Goal: Task Accomplishment & Management: Manage account settings

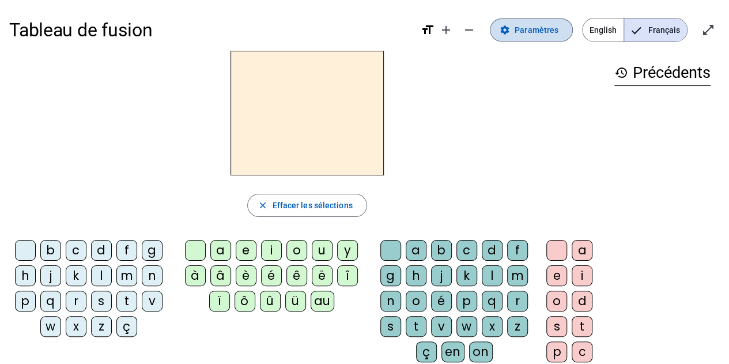
click at [531, 33] on span "Paramètres" at bounding box center [536, 30] width 44 height 14
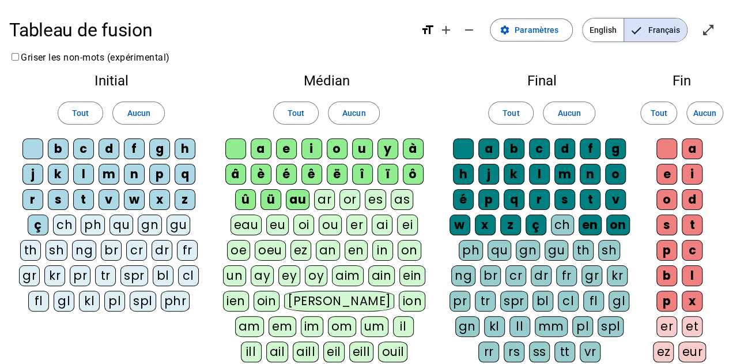
click at [238, 225] on div "eau" at bounding box center [246, 224] width 32 height 21
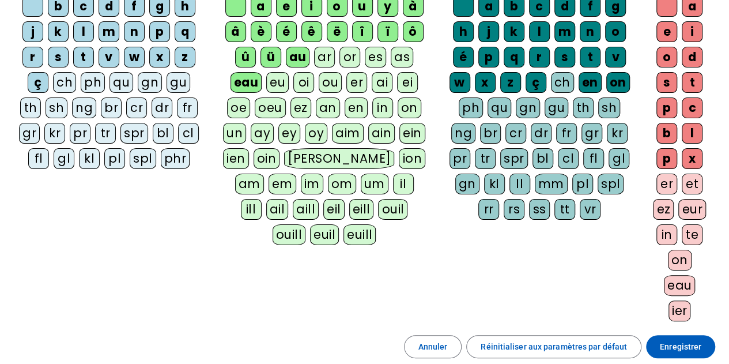
scroll to position [143, 0]
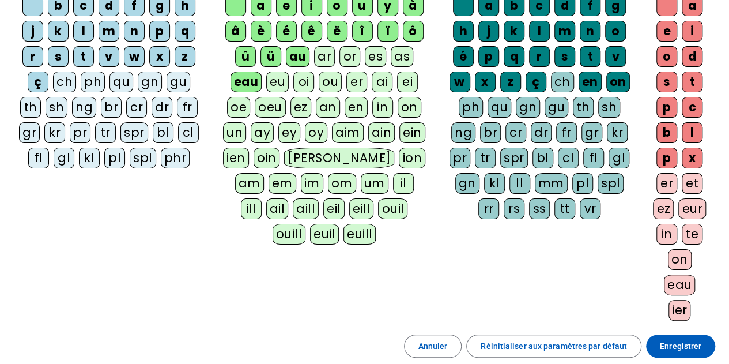
click at [683, 278] on div "eau" at bounding box center [680, 284] width 32 height 21
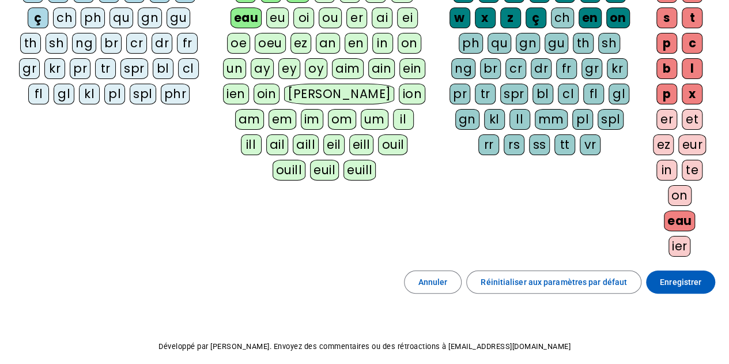
scroll to position [207, 0]
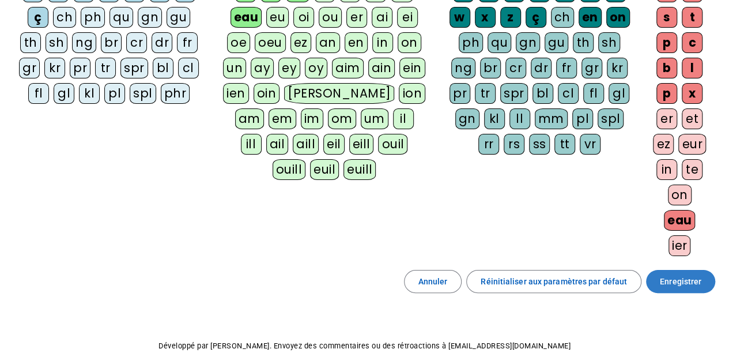
click at [690, 278] on span "Enregistrer" at bounding box center [680, 281] width 41 height 14
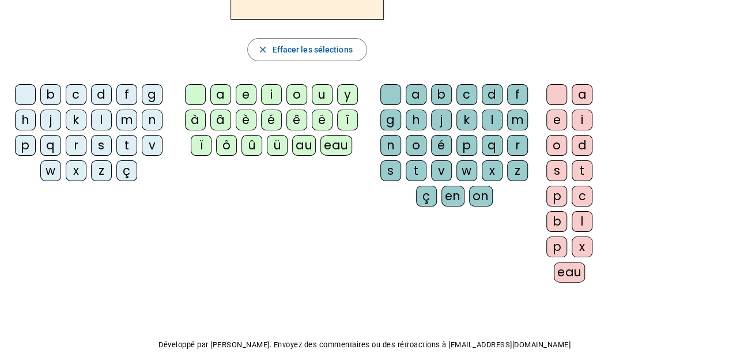
click at [50, 95] on div "b" at bounding box center [50, 94] width 21 height 21
click at [221, 94] on div "a" at bounding box center [220, 94] width 21 height 21
click at [411, 162] on div "t" at bounding box center [416, 170] width 21 height 21
click at [572, 263] on div "eau" at bounding box center [570, 272] width 32 height 21
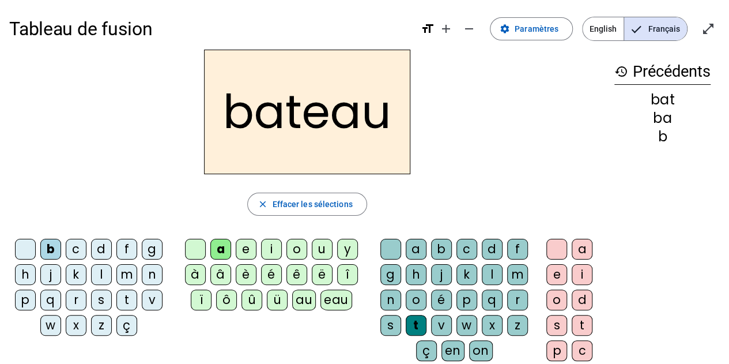
scroll to position [77, 0]
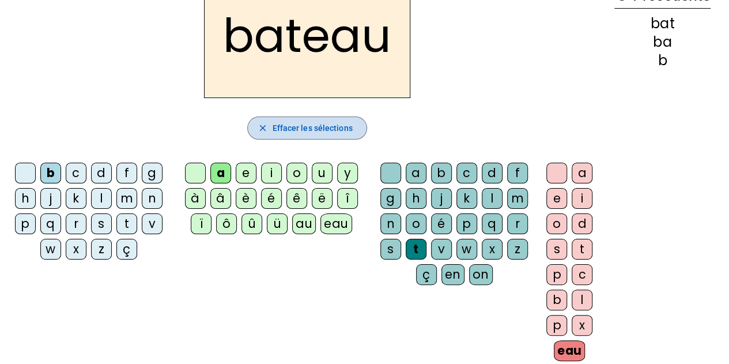
click at [315, 127] on span "Effacer les sélections" at bounding box center [312, 128] width 80 height 14
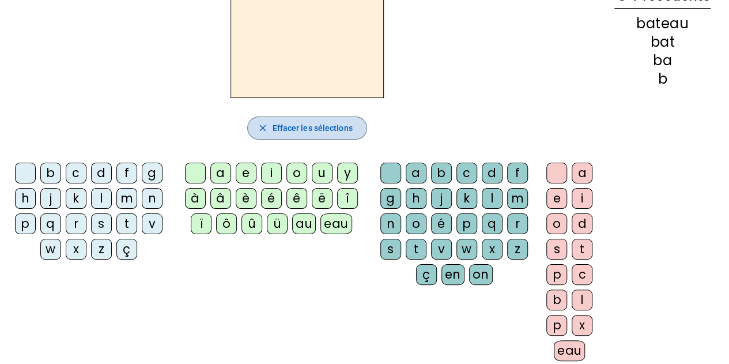
click at [272, 123] on span "Effacer les sélections" at bounding box center [312, 128] width 80 height 14
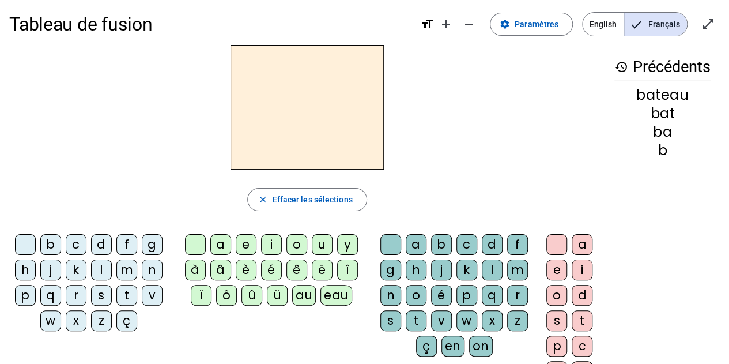
scroll to position [5, 0]
drag, startPoint x: 706, startPoint y: 23, endPoint x: 705, endPoint y: 92, distance: 69.1
click at [706, 23] on mat-icon "open_in_full" at bounding box center [708, 25] width 14 height 14
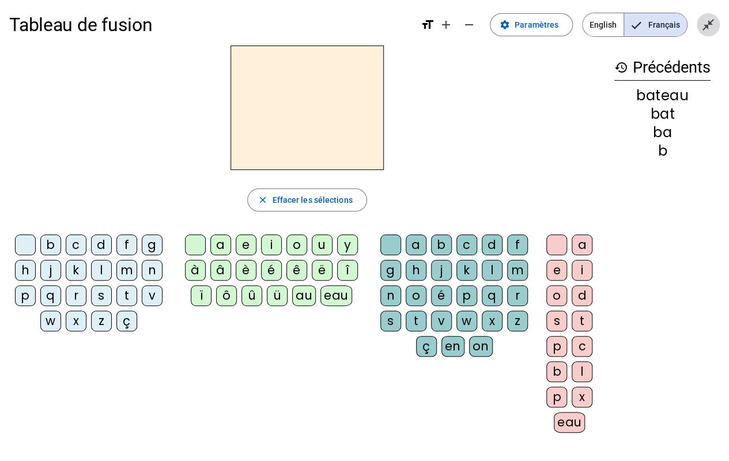
click at [701, 15] on span "Quitter le plein écran" at bounding box center [708, 25] width 28 height 28
